Goal: Task Accomplishment & Management: Use online tool/utility

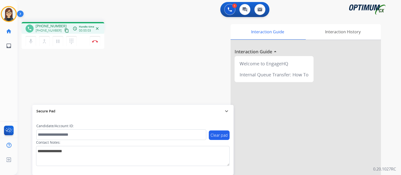
click at [64, 30] on mat-icon "content_copy" at bounding box center [66, 30] width 5 height 5
click at [37, 74] on div "phone [PHONE_NUMBER] [PHONE_NUMBER] content_copy access_time Call metrics Queue…" at bounding box center [203, 122] width 371 height 209
click at [96, 43] on button "Disconnect" at bounding box center [95, 41] width 11 height 11
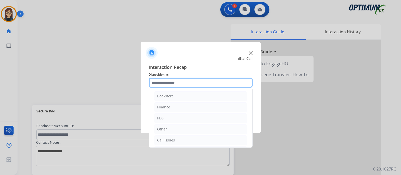
click at [165, 83] on input "text" at bounding box center [201, 83] width 104 height 10
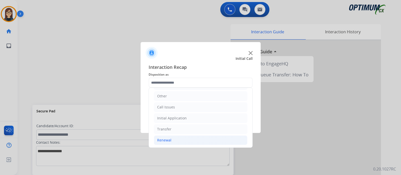
click at [169, 138] on div "Renewal" at bounding box center [164, 140] width 14 height 5
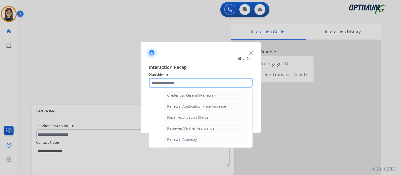
scroll to position [129, 0]
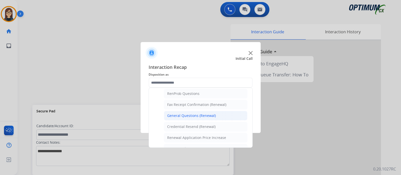
click at [197, 113] on div "General Questions (Renewal)" at bounding box center [191, 115] width 49 height 5
type input "**********"
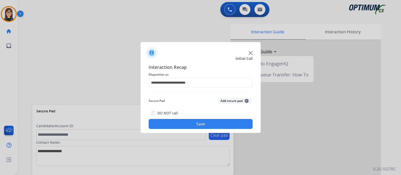
click at [193, 121] on button "Save" at bounding box center [201, 124] width 104 height 10
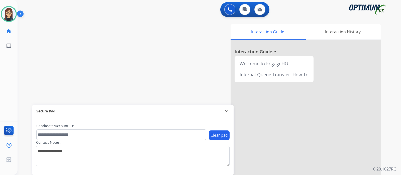
click at [117, 53] on div "swap_horiz Break voice bridge close_fullscreen Connect 3-Way Call merge_type Se…" at bounding box center [203, 122] width 371 height 209
click at [155, 61] on div "swap_horiz Break voice bridge close_fullscreen Connect 3-Way Call merge_type Se…" at bounding box center [203, 122] width 371 height 209
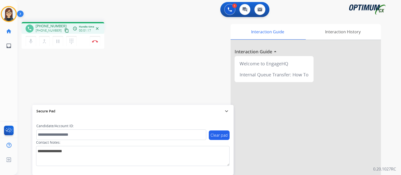
click at [64, 29] on mat-icon "content_copy" at bounding box center [66, 30] width 5 height 5
click at [31, 43] on mat-icon "mic" at bounding box center [31, 41] width 6 height 6
click at [29, 40] on mat-icon "mic_off" at bounding box center [31, 41] width 6 height 6
click at [29, 44] on button "mic Mute" at bounding box center [31, 41] width 11 height 11
click at [32, 44] on mat-icon "mic_off" at bounding box center [31, 41] width 6 height 6
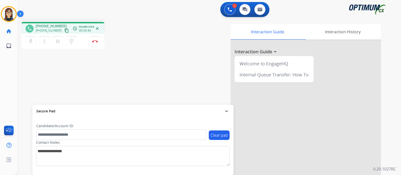
click at [154, 37] on div "phone [PHONE_NUMBER] [PHONE_NUMBER] content_copy access_time Call metrics Queue…" at bounding box center [88, 36] width 132 height 28
click at [94, 42] on img at bounding box center [95, 41] width 6 height 3
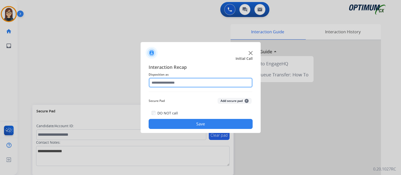
click at [224, 83] on input "text" at bounding box center [201, 83] width 104 height 10
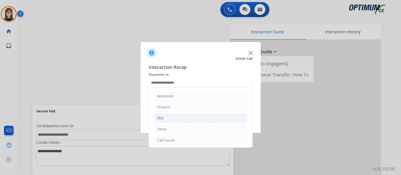
click at [177, 116] on li "PDS" at bounding box center [200, 118] width 93 height 10
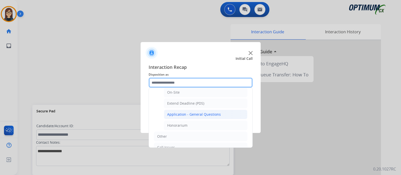
scroll to position [143, 0]
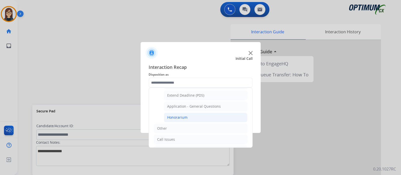
click at [184, 115] on div "Honorarium" at bounding box center [177, 117] width 20 height 5
type input "**********"
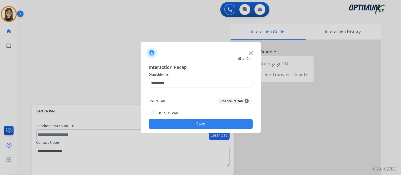
click at [186, 122] on button "Save" at bounding box center [201, 124] width 104 height 10
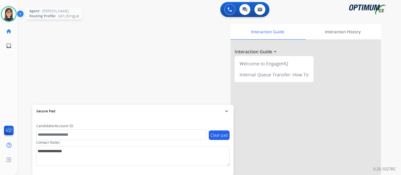
click at [12, 15] on img at bounding box center [9, 14] width 14 height 14
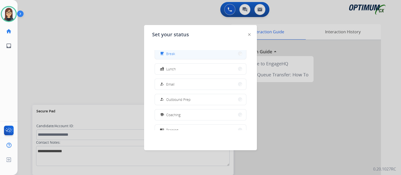
scroll to position [31, 0]
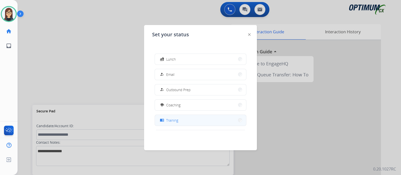
click at [193, 121] on button "menu_book Training" at bounding box center [200, 120] width 91 height 11
